Goal: Task Accomplishment & Management: Manage account settings

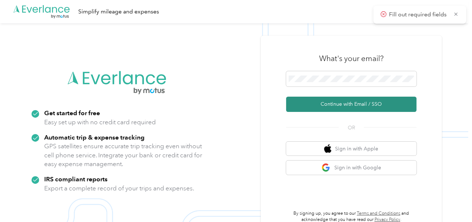
click at [322, 99] on button "Continue with Email / SSO" at bounding box center [351, 103] width 131 height 15
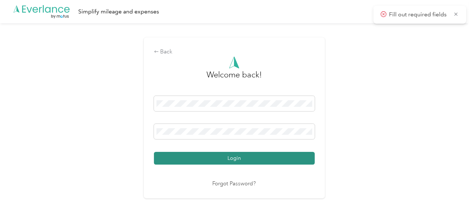
drag, startPoint x: 256, startPoint y: 156, endPoint x: 352, endPoint y: 138, distance: 97.7
click at [257, 156] on button "Login" at bounding box center [234, 158] width 161 height 13
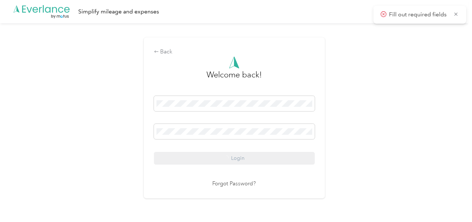
drag, startPoint x: 354, startPoint y: 137, endPoint x: 468, endPoint y: 151, distance: 115.0
click at [355, 137] on div "Back Welcome back! Login Forgot Password?" at bounding box center [234, 120] width 469 height 195
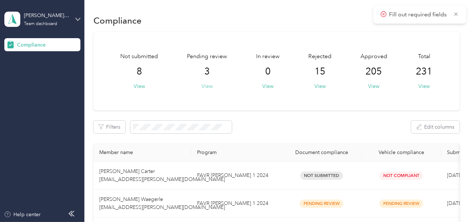
click at [203, 87] on button "View" at bounding box center [207, 86] width 11 height 8
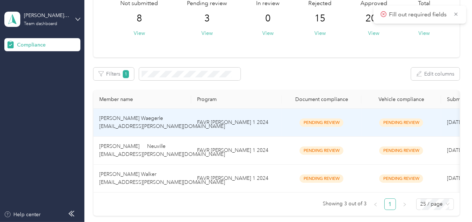
scroll to position [73, 0]
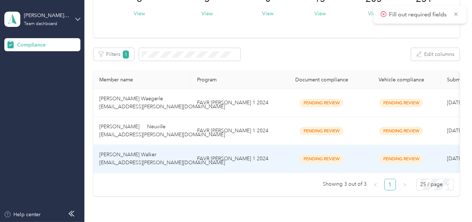
click at [223, 152] on td "FAVR [PERSON_NAME] 1 2024" at bounding box center [236, 159] width 91 height 28
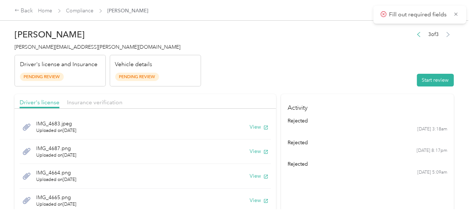
click at [342, 80] on header "[PERSON_NAME] Walker [EMAIL_ADDRESS][PERSON_NAME][DOMAIN_NAME] Driver's license…" at bounding box center [235, 55] width 440 height 61
click at [418, 78] on button "Start review" at bounding box center [435, 80] width 37 height 13
click at [346, 69] on header "[PERSON_NAME] Walker [EMAIL_ADDRESS][PERSON_NAME][DOMAIN_NAME] Driver's license…" at bounding box center [235, 55] width 440 height 61
click at [286, 69] on header "[PERSON_NAME] Walker [EMAIL_ADDRESS][PERSON_NAME][DOMAIN_NAME] Driver's license…" at bounding box center [235, 55] width 440 height 61
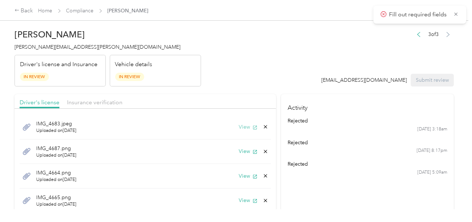
click at [242, 127] on button "View" at bounding box center [248, 127] width 19 height 8
click at [37, 50] on h4 "[PERSON_NAME][EMAIL_ADDRESS][PERSON_NAME][DOMAIN_NAME]" at bounding box center [108, 47] width 187 height 8
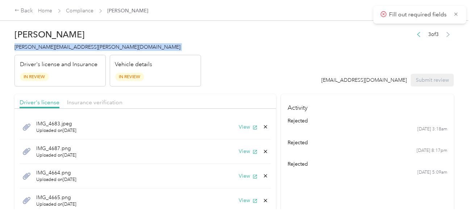
click at [37, 50] on h4 "[PERSON_NAME][EMAIL_ADDRESS][PERSON_NAME][DOMAIN_NAME]" at bounding box center [108, 47] width 187 height 8
copy span "[PERSON_NAME][EMAIL_ADDRESS][PERSON_NAME][DOMAIN_NAME]"
click at [37, 50] on h4 "[PERSON_NAME][EMAIL_ADDRESS][PERSON_NAME][DOMAIN_NAME]" at bounding box center [108, 47] width 187 height 8
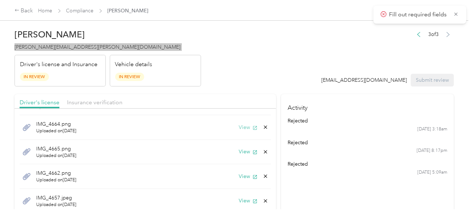
scroll to position [37, 0]
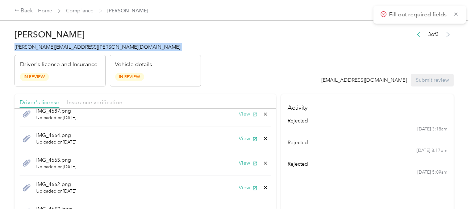
click at [245, 112] on button "View" at bounding box center [248, 114] width 19 height 8
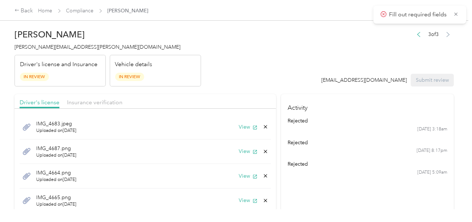
click at [242, 122] on div "IMG_4683.jpeg Uploaded on [DATE] View" at bounding box center [146, 127] width 252 height 25
click at [240, 125] on button "View" at bounding box center [248, 127] width 19 height 8
click at [241, 153] on button "View" at bounding box center [248, 151] width 19 height 8
click at [241, 174] on button "View" at bounding box center [248, 176] width 19 height 8
click at [239, 199] on button "View" at bounding box center [248, 200] width 19 height 8
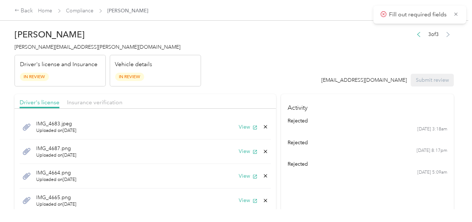
click at [264, 199] on icon at bounding box center [265, 199] width 3 height 3
click at [239, 203] on button "Yes" at bounding box center [241, 205] width 14 height 12
click at [243, 200] on button "View" at bounding box center [248, 200] width 19 height 8
click at [263, 200] on icon at bounding box center [266, 200] width 6 height 6
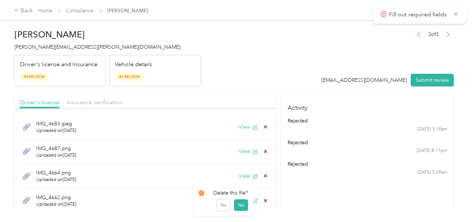
click at [238, 204] on button "Yes" at bounding box center [241, 205] width 14 height 12
click at [241, 199] on button "View" at bounding box center [248, 200] width 19 height 8
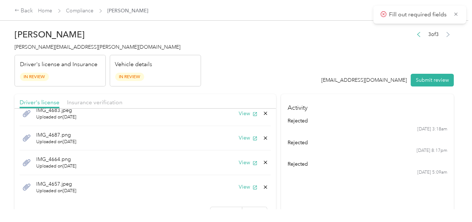
scroll to position [25, 0]
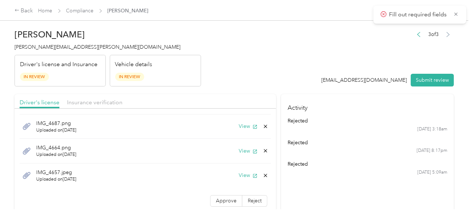
drag, startPoint x: 119, startPoint y: 101, endPoint x: 236, endPoint y: 77, distance: 119.5
click at [121, 101] on span "Insurance verification" at bounding box center [94, 102] width 55 height 7
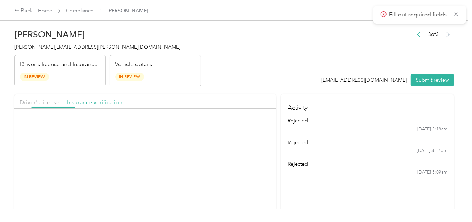
drag, startPoint x: 237, startPoint y: 77, endPoint x: 240, endPoint y: 102, distance: 25.2
click at [237, 80] on header "[PERSON_NAME] Walker [EMAIL_ADDRESS][PERSON_NAME][DOMAIN_NAME] Driver's license…" at bounding box center [235, 55] width 440 height 61
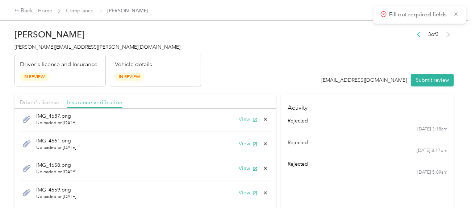
scroll to position [0, 0]
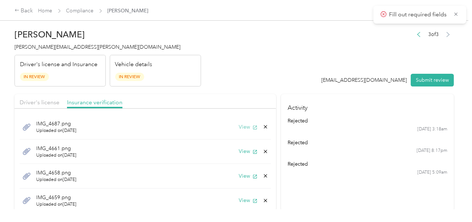
click at [240, 129] on button "View" at bounding box center [248, 127] width 19 height 8
click at [240, 121] on div "IMG_4687.png Uploaded on [DATE] View" at bounding box center [146, 127] width 252 height 25
click at [239, 127] on button "View" at bounding box center [248, 127] width 19 height 8
drag, startPoint x: 281, startPoint y: 47, endPoint x: 269, endPoint y: 96, distance: 50.9
click at [281, 48] on header "[PERSON_NAME] Walker [EMAIL_ADDRESS][PERSON_NAME][DOMAIN_NAME] Driver's license…" at bounding box center [235, 55] width 440 height 61
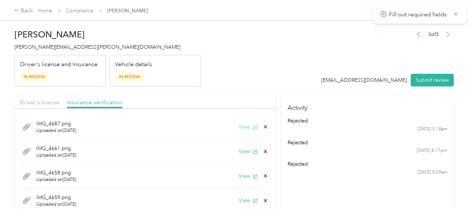
click at [241, 123] on button "View" at bounding box center [248, 127] width 19 height 8
drag, startPoint x: 290, startPoint y: 32, endPoint x: 286, endPoint y: 42, distance: 10.4
click at [290, 33] on header "[PERSON_NAME] Walker [EMAIL_ADDRESS][PERSON_NAME][DOMAIN_NAME] Driver's license…" at bounding box center [235, 55] width 440 height 61
click at [243, 149] on button "View" at bounding box center [248, 151] width 19 height 8
click at [46, 98] on div "Driver's license" at bounding box center [40, 102] width 40 height 9
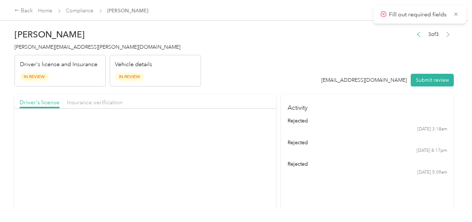
drag, startPoint x: 235, startPoint y: 72, endPoint x: 251, endPoint y: 114, distance: 45.0
click at [237, 81] on header "[PERSON_NAME] Walker [EMAIL_ADDRESS][PERSON_NAME][DOMAIN_NAME] Driver's license…" at bounding box center [235, 55] width 440 height 61
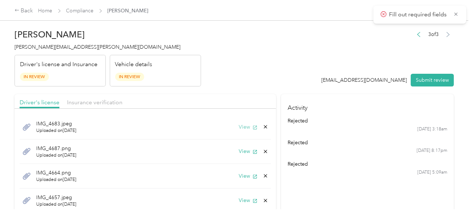
click at [240, 125] on button "View" at bounding box center [248, 127] width 19 height 8
click at [241, 127] on button "View" at bounding box center [248, 127] width 19 height 8
click at [243, 123] on button "View" at bounding box center [248, 127] width 19 height 8
click at [264, 127] on icon at bounding box center [265, 126] width 3 height 3
click at [241, 130] on button "Yes" at bounding box center [241, 132] width 14 height 12
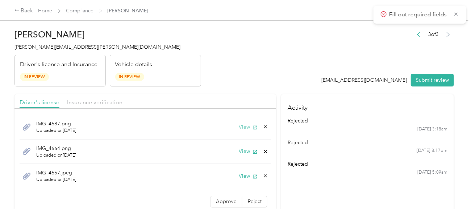
click at [241, 125] on button "View" at bounding box center [248, 127] width 19 height 8
click at [253, 150] on icon "button" at bounding box center [255, 152] width 4 height 4
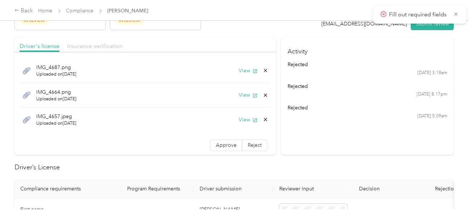
click at [106, 45] on span "Insurance verification" at bounding box center [94, 45] width 55 height 7
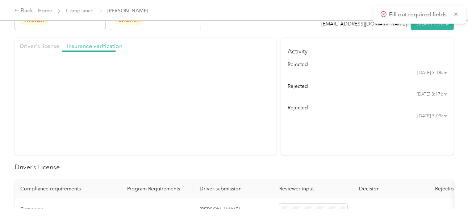
click at [236, 24] on header "[PERSON_NAME] Walker [EMAIL_ADDRESS][PERSON_NAME][DOMAIN_NAME] Driver's license…" at bounding box center [235, -1] width 440 height 61
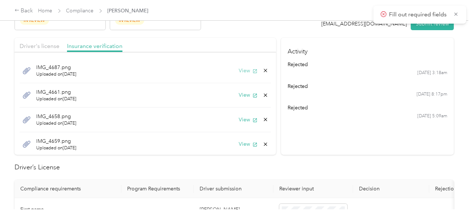
click at [239, 68] on button "View" at bounding box center [248, 71] width 19 height 8
click at [239, 91] on button "View" at bounding box center [248, 95] width 19 height 8
click at [57, 51] on div "Driver's license Insurance verification" at bounding box center [146, 45] width 262 height 15
drag, startPoint x: 58, startPoint y: 44, endPoint x: 111, endPoint y: 43, distance: 52.2
click at [59, 44] on span "Driver's license" at bounding box center [40, 45] width 40 height 7
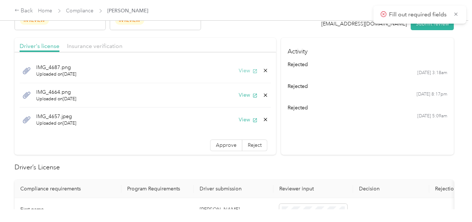
click at [245, 69] on button "View" at bounding box center [248, 71] width 19 height 8
click at [263, 70] on icon at bounding box center [266, 70] width 6 height 6
click at [246, 73] on button "Yes" at bounding box center [241, 76] width 14 height 12
click at [249, 70] on button "View" at bounding box center [248, 71] width 19 height 8
drag, startPoint x: 83, startPoint y: 47, endPoint x: 241, endPoint y: 47, distance: 157.7
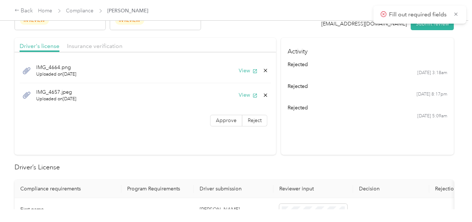
click at [84, 47] on span "Insurance verification" at bounding box center [94, 45] width 55 height 7
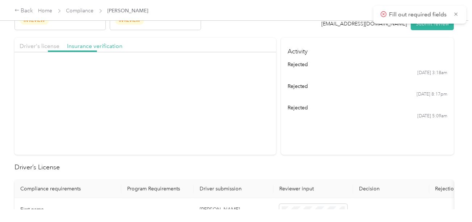
click at [241, 47] on div "Driver's license Insurance verification" at bounding box center [146, 45] width 262 height 15
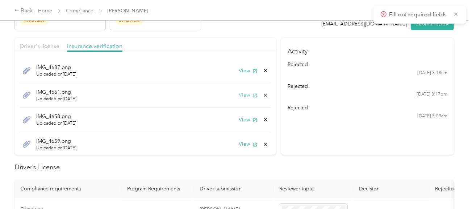
click at [240, 91] on button "View" at bounding box center [248, 95] width 19 height 8
click at [240, 117] on button "View" at bounding box center [248, 120] width 19 height 8
click at [245, 142] on button "View" at bounding box center [248, 144] width 19 height 8
click at [243, 119] on button "View" at bounding box center [248, 120] width 19 height 8
click at [241, 139] on div "IMG_4659.png Uploaded on [DATE] View" at bounding box center [146, 144] width 252 height 24
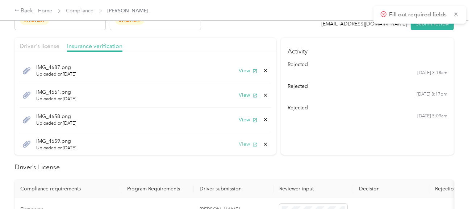
click at [239, 141] on button "View" at bounding box center [248, 144] width 19 height 8
click at [263, 142] on icon at bounding box center [266, 144] width 6 height 6
click at [246, 148] on button "Yes" at bounding box center [241, 148] width 14 height 12
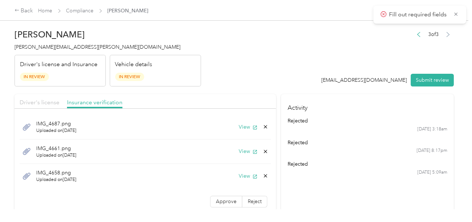
click at [49, 99] on span "Driver's license" at bounding box center [40, 102] width 40 height 7
drag, startPoint x: 50, startPoint y: 98, endPoint x: 59, endPoint y: 97, distance: 8.8
click at [51, 99] on span "Driver's license" at bounding box center [40, 102] width 40 height 7
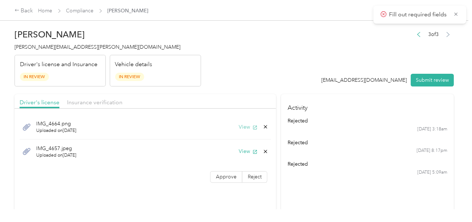
click at [240, 127] on button "View" at bounding box center [248, 127] width 19 height 8
click at [98, 99] on span "Insurance verification" at bounding box center [94, 102] width 55 height 7
click at [244, 70] on header "[PERSON_NAME] Walker [EMAIL_ADDRESS][PERSON_NAME][DOMAIN_NAME] Driver's license…" at bounding box center [235, 55] width 440 height 61
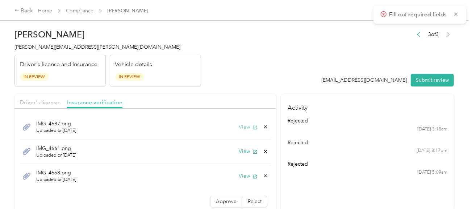
click at [239, 128] on button "View" at bounding box center [248, 127] width 19 height 8
click at [239, 150] on button "View" at bounding box center [248, 151] width 19 height 8
click at [239, 126] on button "View" at bounding box center [248, 127] width 19 height 8
drag, startPoint x: 260, startPoint y: 125, endPoint x: 248, endPoint y: 130, distance: 12.7
click at [263, 126] on icon at bounding box center [266, 127] width 6 height 6
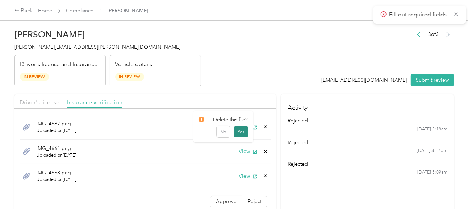
click at [242, 130] on button "Yes" at bounding box center [241, 132] width 14 height 12
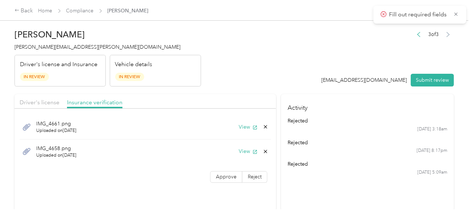
click at [309, 61] on header "[PERSON_NAME] Walker [EMAIL_ADDRESS][PERSON_NAME][DOMAIN_NAME] Driver's license…" at bounding box center [235, 55] width 440 height 61
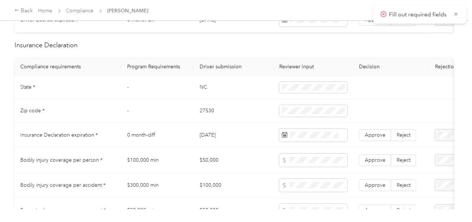
scroll to position [399, 0]
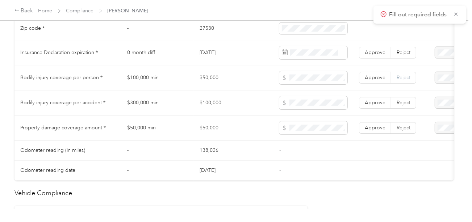
click at [402, 79] on span "Reject" at bounding box center [404, 77] width 14 height 6
click at [402, 106] on span "Reject" at bounding box center [404, 102] width 14 height 6
click at [398, 125] on label "Reject" at bounding box center [404, 128] width 25 height 12
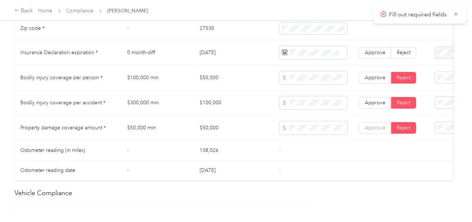
click at [369, 129] on span "Approve" at bounding box center [375, 127] width 21 height 6
click at [196, 135] on td "$50,000" at bounding box center [234, 127] width 80 height 25
copy td "$"
click at [196, 135] on td "$50,000" at bounding box center [234, 127] width 80 height 25
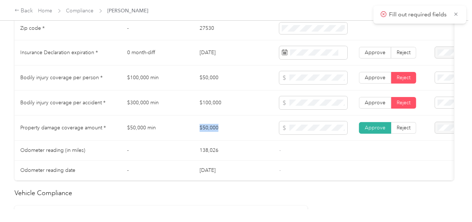
copy td "$50,000"
click at [314, 134] on span at bounding box center [314, 127] width 68 height 13
click at [436, 155] on span "Bodily Injury per accident below the minimum value requirement" at bounding box center [437, 165] width 44 height 29
click at [442, 78] on span at bounding box center [466, 78] width 63 height 12
click at [437, 140] on div "Bodily Injury per person below the minimum value requirement" at bounding box center [441, 141] width 53 height 30
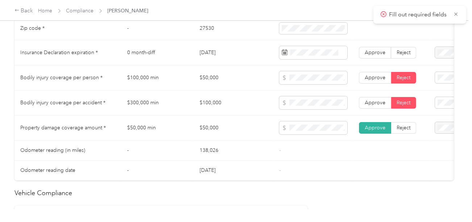
click at [240, 153] on td "138,026" at bounding box center [234, 150] width 80 height 20
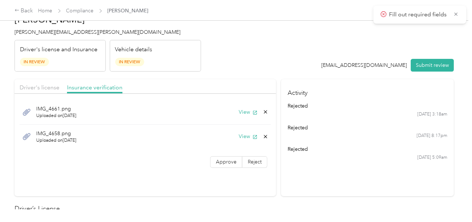
scroll to position [0, 0]
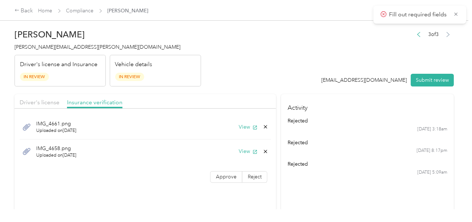
drag, startPoint x: 420, startPoint y: 76, endPoint x: 360, endPoint y: 79, distance: 59.9
click at [420, 76] on button "Submit review" at bounding box center [432, 80] width 43 height 13
click at [339, 79] on div "[EMAIL_ADDRESS][DOMAIN_NAME]" at bounding box center [357, 80] width 86 height 8
click at [65, 48] on span "[PERSON_NAME][EMAIL_ADDRESS][PERSON_NAME][DOMAIN_NAME]" at bounding box center [98, 47] width 166 height 6
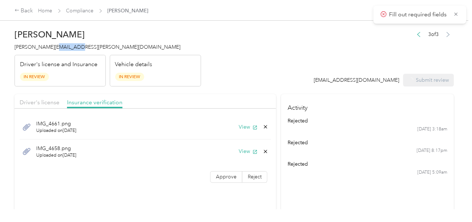
click at [65, 48] on span "[PERSON_NAME][EMAIL_ADDRESS][PERSON_NAME][DOMAIN_NAME]" at bounding box center [98, 47] width 166 height 6
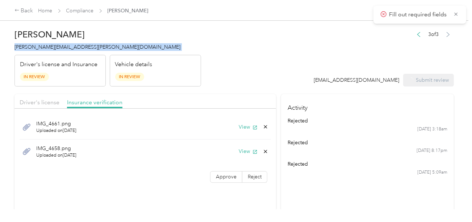
click at [65, 48] on span "[PERSON_NAME][EMAIL_ADDRESS][PERSON_NAME][DOMAIN_NAME]" at bounding box center [98, 47] width 166 height 6
copy span "[PERSON_NAME][EMAIL_ADDRESS][PERSON_NAME][DOMAIN_NAME]"
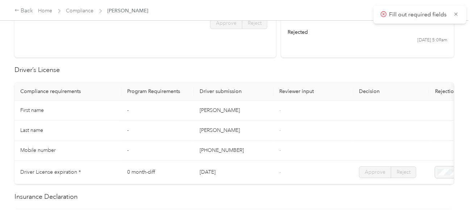
scroll to position [145, 0]
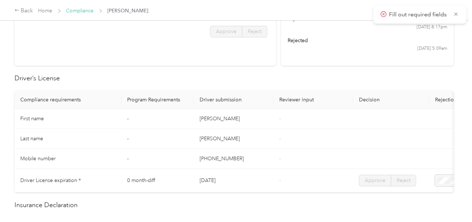
click at [84, 10] on link "Compliance" at bounding box center [80, 11] width 28 height 6
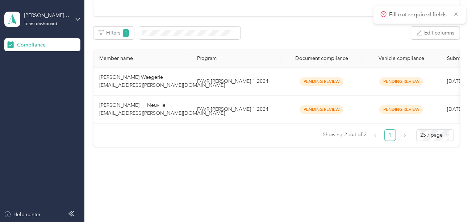
scroll to position [99, 0]
click at [228, 151] on div "Compliance Not submitted 8 View Pending review 3 View In review 0 View Rejected…" at bounding box center [276, 46] width 384 height 280
click at [237, 98] on td "FAVR [PERSON_NAME] 1 2024" at bounding box center [236, 109] width 91 height 28
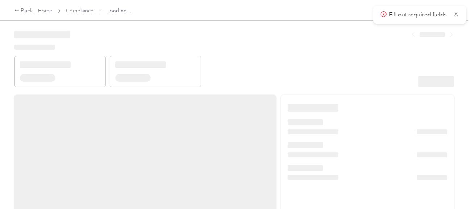
click at [335, 38] on header at bounding box center [235, 56] width 440 height 62
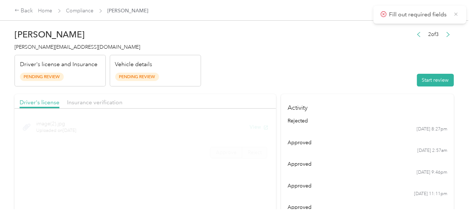
click at [457, 12] on icon at bounding box center [457, 14] width 6 height 7
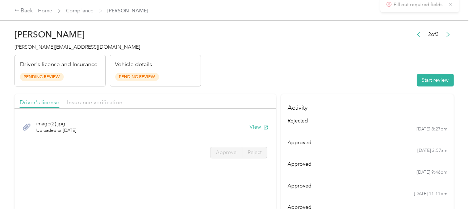
click at [359, 45] on header "[PERSON_NAME] Neuville [EMAIL_ADDRESS][PERSON_NAME][DOMAIN_NAME] Driver's licen…" at bounding box center [235, 55] width 440 height 61
click at [425, 76] on button "Start review" at bounding box center [435, 80] width 37 height 13
drag, startPoint x: 297, startPoint y: 69, endPoint x: 225, endPoint y: 96, distance: 77.4
click at [296, 69] on header "[PERSON_NAME] Neuville [EMAIL_ADDRESS][PERSON_NAME][DOMAIN_NAME] Driver's licen…" at bounding box center [235, 55] width 440 height 61
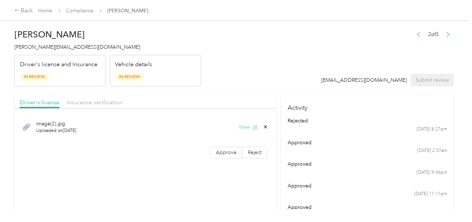
click at [249, 125] on button "View" at bounding box center [248, 127] width 19 height 8
click at [228, 146] on label "Approve" at bounding box center [226, 152] width 32 height 12
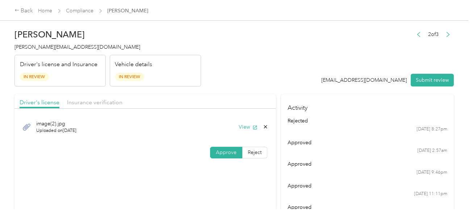
click at [219, 154] on span "Approve" at bounding box center [226, 152] width 21 height 6
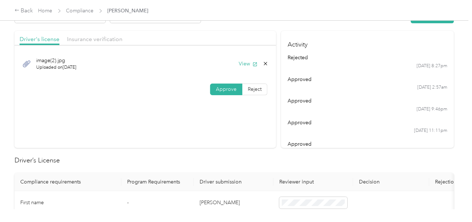
scroll to position [145, 0]
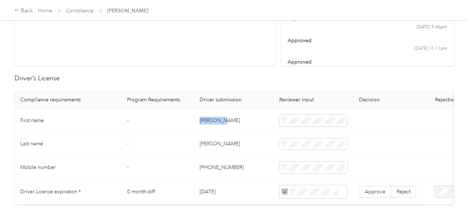
copy td "[PERSON_NAME]"
drag, startPoint x: 200, startPoint y: 120, endPoint x: 275, endPoint y: 121, distance: 74.7
click at [243, 118] on td "[PERSON_NAME]" at bounding box center [234, 121] width 80 height 24
click at [327, 124] on span at bounding box center [314, 121] width 68 height 12
click at [247, 142] on td "[PERSON_NAME]" at bounding box center [234, 144] width 80 height 24
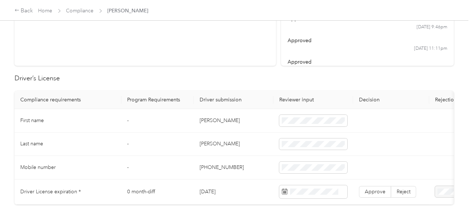
click at [203, 145] on td "[PERSON_NAME]" at bounding box center [234, 144] width 80 height 24
copy td "[PERSON_NAME]"
click at [258, 153] on td "[PERSON_NAME]" at bounding box center [234, 144] width 80 height 24
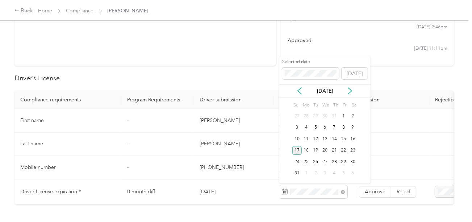
drag, startPoint x: 298, startPoint y: 151, endPoint x: 364, endPoint y: 181, distance: 72.5
click at [299, 151] on div "17" at bounding box center [297, 150] width 9 height 9
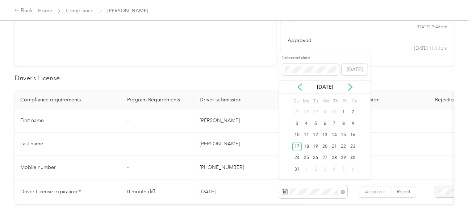
click at [369, 184] on td "Approve Reject" at bounding box center [392, 191] width 76 height 25
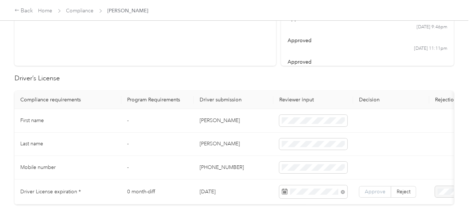
click at [371, 189] on span "Approve" at bounding box center [375, 191] width 21 height 6
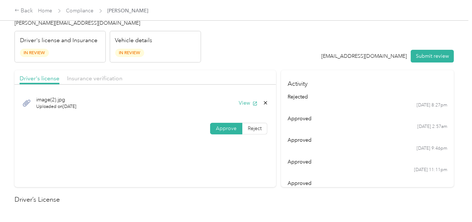
scroll to position [0, 0]
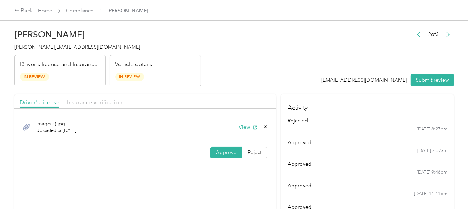
click at [110, 98] on div "Insurance verification" at bounding box center [94, 102] width 55 height 9
drag, startPoint x: 108, startPoint y: 99, endPoint x: 119, endPoint y: 99, distance: 11.2
click at [109, 99] on span "Insurance verification" at bounding box center [94, 102] width 55 height 7
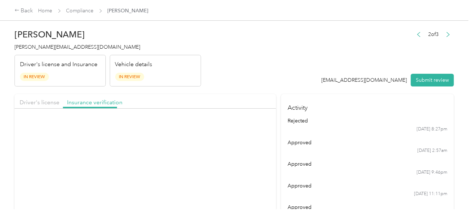
drag, startPoint x: 269, startPoint y: 95, endPoint x: 272, endPoint y: 112, distance: 16.6
click at [270, 98] on div "Driver's license Insurance verification" at bounding box center [146, 101] width 262 height 15
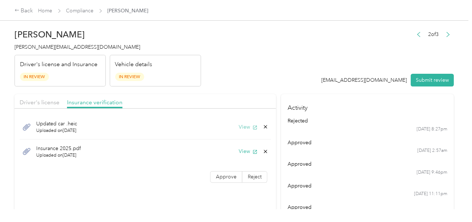
click at [245, 129] on button "View" at bounding box center [248, 127] width 19 height 8
click at [245, 150] on button "View" at bounding box center [248, 151] width 19 height 8
drag, startPoint x: 54, startPoint y: 105, endPoint x: 236, endPoint y: 68, distance: 185.7
click at [58, 104] on span "Driver's license" at bounding box center [40, 102] width 40 height 7
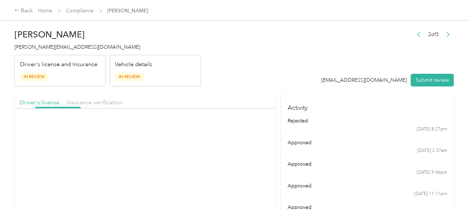
click at [272, 61] on header "[PERSON_NAME] Neuville [EMAIL_ADDRESS][PERSON_NAME][DOMAIN_NAME] Driver's licen…" at bounding box center [235, 55] width 440 height 61
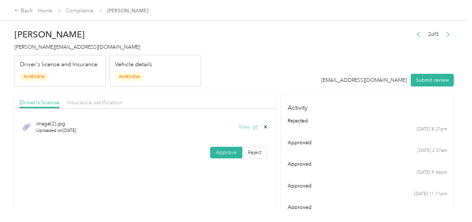
click at [244, 127] on button "View" at bounding box center [248, 127] width 19 height 8
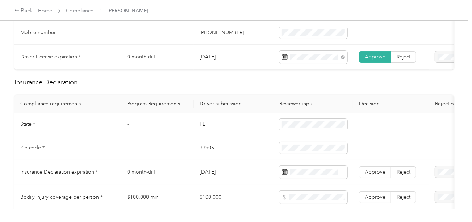
scroll to position [326, 0]
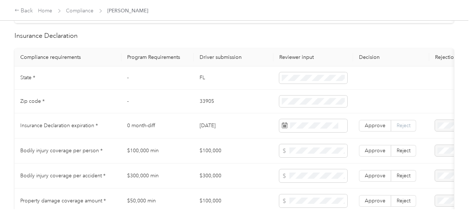
click at [400, 128] on span "Reject" at bounding box center [404, 125] width 14 height 6
click at [434, 127] on td at bounding box center [478, 125] width 96 height 25
click at [430, 180] on div "Expired Insurance Policy" at bounding box center [441, 180] width 53 height 15
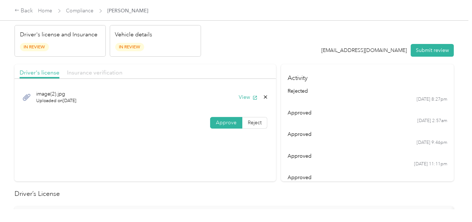
scroll to position [0, 0]
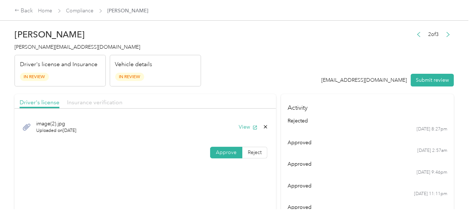
click at [105, 104] on span "Insurance verification" at bounding box center [94, 102] width 55 height 7
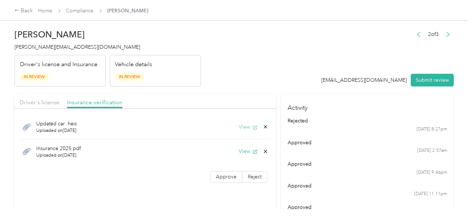
click at [241, 124] on button "View" at bounding box center [248, 127] width 19 height 8
click at [370, 215] on div "Back Home Compliance [PERSON_NAME] [PERSON_NAME] Neuville [EMAIL_ADDRESS][PERSO…" at bounding box center [234, 111] width 469 height 222
drag, startPoint x: 420, startPoint y: 79, endPoint x: 319, endPoint y: 60, distance: 102.9
click at [420, 79] on button "Submit review" at bounding box center [432, 80] width 43 height 13
drag, startPoint x: 308, startPoint y: 59, endPoint x: 227, endPoint y: 59, distance: 80.5
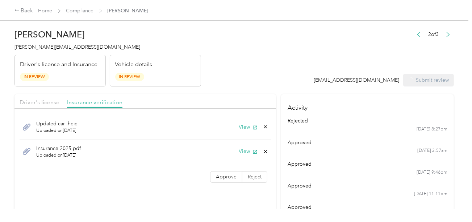
click at [314, 59] on div "2 of 3 [EMAIL_ADDRESS][DOMAIN_NAME] Submit review" at bounding box center [384, 57] width 140 height 57
click at [90, 51] on div "[PERSON_NAME] Neuville [EMAIL_ADDRESS][PERSON_NAME][DOMAIN_NAME] Driver's licen…" at bounding box center [108, 55] width 187 height 61
click at [87, 50] on h4 "[PERSON_NAME][EMAIL_ADDRESS][DOMAIN_NAME]" at bounding box center [108, 47] width 187 height 8
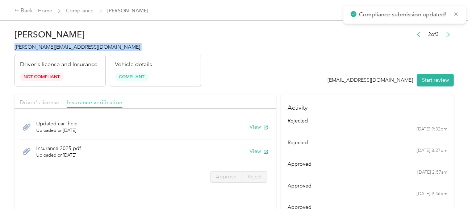
copy span "[PERSON_NAME][EMAIL_ADDRESS][DOMAIN_NAME]"
click at [87, 50] on h4 "[PERSON_NAME][EMAIL_ADDRESS][DOMAIN_NAME]" at bounding box center [108, 47] width 187 height 8
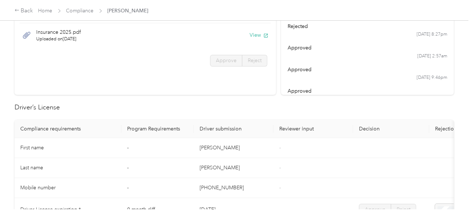
scroll to position [36, 0]
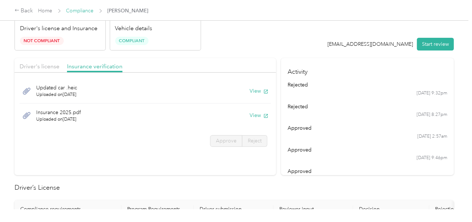
click at [68, 11] on link "Compliance" at bounding box center [80, 11] width 28 height 6
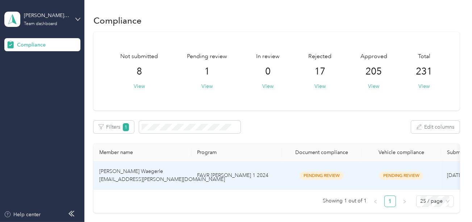
click at [254, 186] on td "FAVR [PERSON_NAME] 1 2024" at bounding box center [236, 175] width 91 height 28
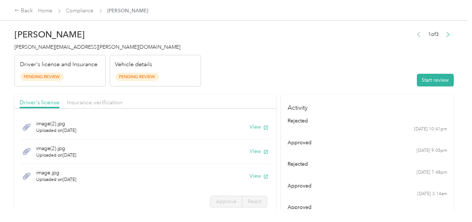
click at [360, 74] on header "[PERSON_NAME] Waegerle [EMAIL_ADDRESS][PERSON_NAME][DOMAIN_NAME] Driver's licen…" at bounding box center [235, 55] width 440 height 61
click at [423, 80] on button "Start review" at bounding box center [435, 80] width 37 height 13
click at [286, 70] on header "[PERSON_NAME] Waegerle [EMAIL_ADDRESS][PERSON_NAME][DOMAIN_NAME] Driver's licen…" at bounding box center [235, 55] width 440 height 61
click at [250, 129] on button "View" at bounding box center [259, 127] width 19 height 8
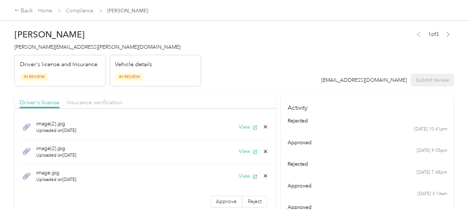
click at [231, 147] on div "image(2).jpg Uploaded on [DATE] View" at bounding box center [146, 151] width 252 height 25
click at [239, 150] on button "View" at bounding box center [248, 151] width 19 height 8
click at [264, 150] on icon at bounding box center [265, 150] width 3 height 3
click at [246, 152] on button "Yes" at bounding box center [241, 156] width 14 height 12
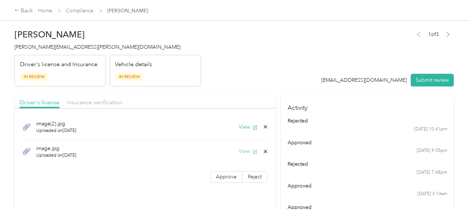
click at [244, 151] on button "View" at bounding box center [248, 151] width 19 height 8
click at [261, 150] on div "View" at bounding box center [254, 151] width 30 height 8
click at [266, 149] on icon at bounding box center [265, 150] width 3 height 3
click at [247, 154] on button "Yes" at bounding box center [247, 156] width 14 height 12
click at [230, 152] on span "Approve" at bounding box center [226, 152] width 21 height 6
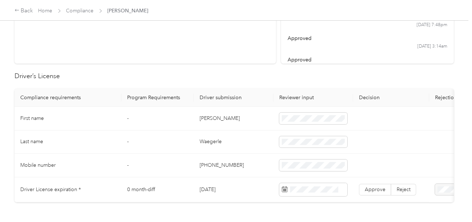
scroll to position [218, 0]
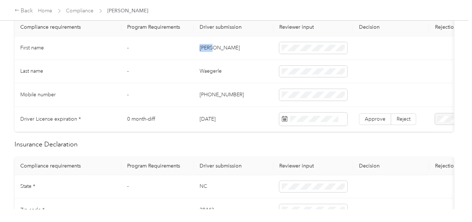
copy td "Gordo"
copy td "[PERSON_NAME]"
drag, startPoint x: 203, startPoint y: 45, endPoint x: 226, endPoint y: 42, distance: 23.0
click at [226, 42] on td "[PERSON_NAME]" at bounding box center [234, 48] width 80 height 24
click at [212, 77] on td "Waegerle" at bounding box center [234, 72] width 80 height 24
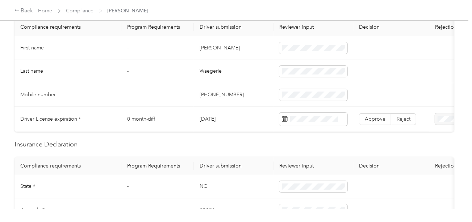
click at [215, 67] on td "Waegerle" at bounding box center [234, 72] width 80 height 24
copy td "Waegerle"
drag, startPoint x: 240, startPoint y: 121, endPoint x: 203, endPoint y: 122, distance: 37.4
click at [203, 122] on td "[DATE]" at bounding box center [234, 119] width 80 height 25
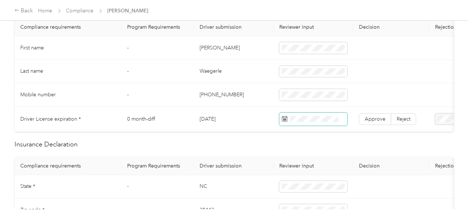
click at [310, 112] on span at bounding box center [314, 118] width 68 height 13
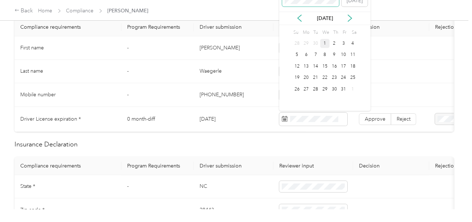
click at [298, 4] on span at bounding box center [310, 1] width 57 height 12
click at [300, 66] on div "14" at bounding box center [297, 66] width 9 height 9
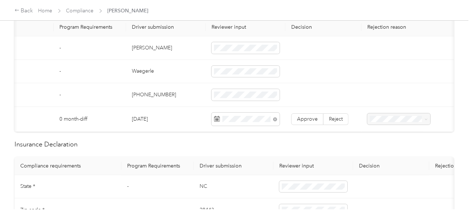
scroll to position [0, 73]
click at [384, 119] on div at bounding box center [395, 119] width 63 height 12
click at [297, 122] on label "Approve" at bounding box center [304, 119] width 32 height 12
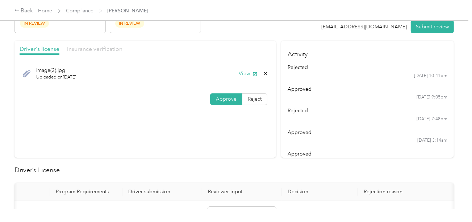
scroll to position [0, 0]
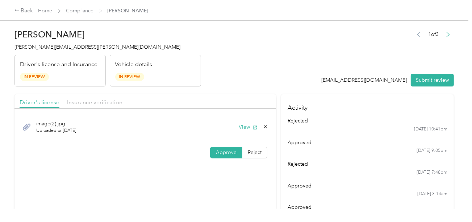
drag, startPoint x: 76, startPoint y: 99, endPoint x: 155, endPoint y: 103, distance: 78.8
click at [76, 99] on span "Insurance verification" at bounding box center [94, 102] width 55 height 7
drag, startPoint x: 246, startPoint y: 81, endPoint x: 245, endPoint y: 105, distance: 24.3
click at [247, 83] on header "[PERSON_NAME] Waegerle [EMAIL_ADDRESS][PERSON_NAME][DOMAIN_NAME] Driver's licen…" at bounding box center [235, 55] width 440 height 61
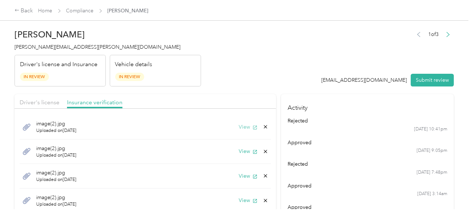
click at [244, 127] on button "View" at bounding box center [248, 127] width 19 height 8
click at [241, 152] on button "View" at bounding box center [248, 151] width 19 height 8
drag, startPoint x: 263, startPoint y: 154, endPoint x: 258, endPoint y: 153, distance: 5.2
click at [262, 154] on div "image(2).jpg Uploaded on [DATE] View" at bounding box center [146, 151] width 252 height 25
click at [263, 146] on div "image(2).jpg Uploaded on [DATE] View" at bounding box center [146, 151] width 252 height 25
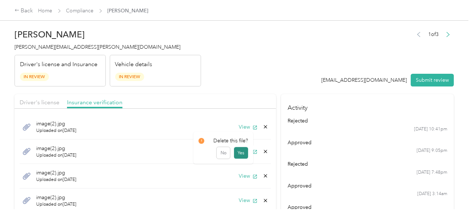
drag, startPoint x: 259, startPoint y: 149, endPoint x: 247, endPoint y: 152, distance: 12.5
click at [263, 149] on icon at bounding box center [266, 151] width 6 height 6
click at [245, 152] on button "Yes" at bounding box center [241, 156] width 14 height 12
click at [244, 149] on button "View" at bounding box center [248, 151] width 19 height 8
click at [263, 152] on icon at bounding box center [266, 151] width 6 height 6
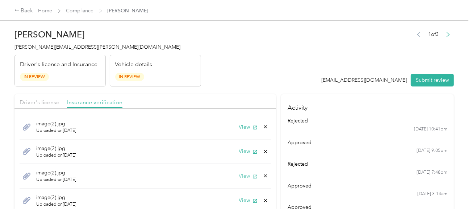
click at [246, 154] on button "Yes" at bounding box center [241, 156] width 14 height 12
click at [253, 152] on icon "button" at bounding box center [255, 151] width 5 height 5
click at [263, 150] on icon at bounding box center [266, 151] width 6 height 6
click at [248, 154] on div "Delete this file? No Yes" at bounding box center [224, 151] width 60 height 32
click at [265, 151] on div "image(2).jpg Uploaded on [DATE] View" at bounding box center [146, 151] width 252 height 25
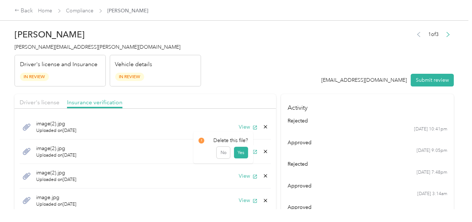
click at [263, 152] on icon at bounding box center [266, 151] width 6 height 6
click at [245, 153] on button "Yes" at bounding box center [241, 156] width 14 height 12
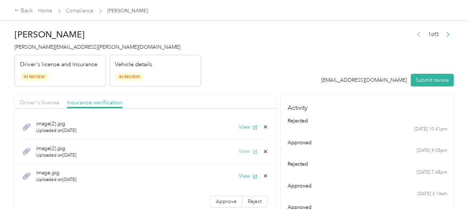
click at [242, 151] on button "View" at bounding box center [248, 151] width 19 height 8
click at [263, 149] on icon at bounding box center [266, 151] width 6 height 6
drag, startPoint x: 234, startPoint y: 157, endPoint x: 245, endPoint y: 154, distance: 11.6
click at [237, 155] on button "Yes" at bounding box center [241, 156] width 14 height 12
click at [249, 151] on button "View" at bounding box center [248, 151] width 19 height 8
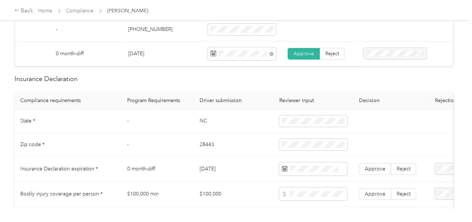
scroll to position [326, 0]
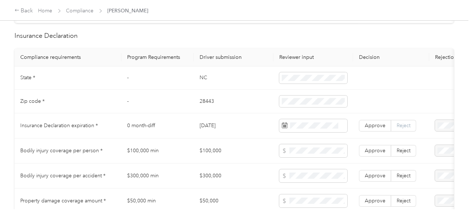
click at [410, 128] on span "Reject" at bounding box center [404, 125] width 14 height 6
click at [431, 179] on span "Expired Insurance Policy" at bounding box center [435, 181] width 41 height 14
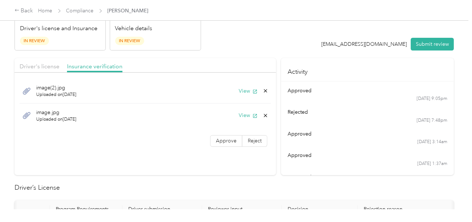
scroll to position [0, 0]
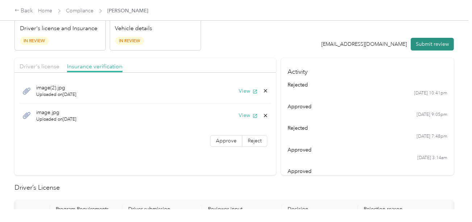
click at [430, 43] on button "Submit review" at bounding box center [432, 44] width 43 height 13
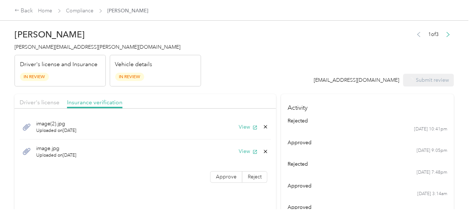
click at [28, 42] on div "[PERSON_NAME] Waegerle [EMAIL_ADDRESS][PERSON_NAME][DOMAIN_NAME] Driver's licen…" at bounding box center [108, 55] width 187 height 61
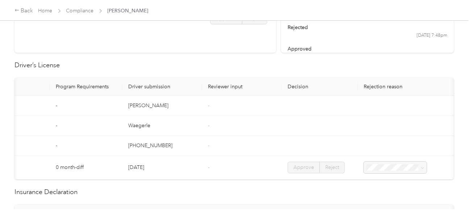
scroll to position [36, 0]
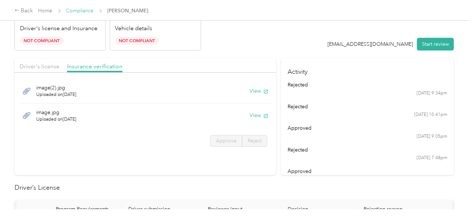
click at [84, 12] on link "Compliance" at bounding box center [80, 11] width 28 height 6
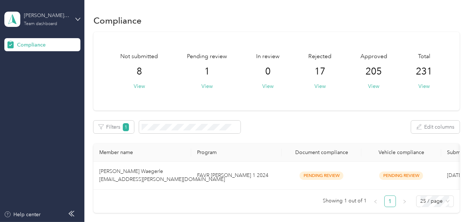
click at [60, 23] on div "[PERSON_NAME] Beverages Team dashboard" at bounding box center [46, 19] width 45 height 15
click at [39, 77] on div "Log out" at bounding box center [80, 76] width 142 height 13
